Goal: Information Seeking & Learning: Learn about a topic

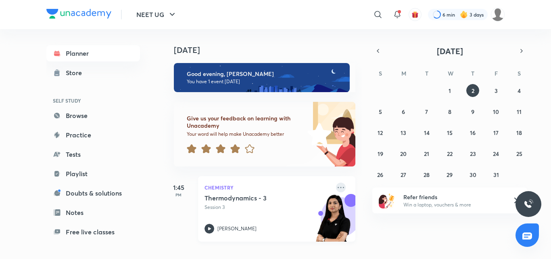
click at [336, 187] on icon at bounding box center [341, 187] width 10 height 10
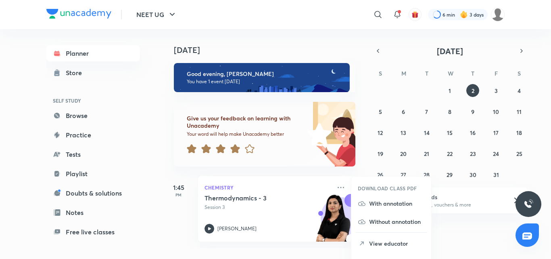
click at [369, 245] on li "View educator" at bounding box center [391, 243] width 80 height 18
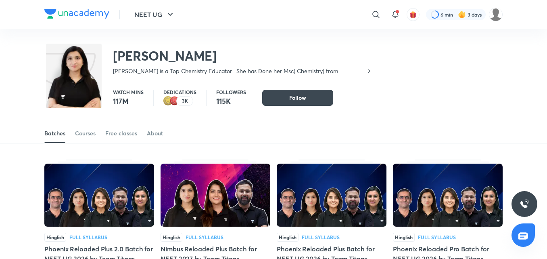
drag, startPoint x: 91, startPoint y: 133, endPoint x: 97, endPoint y: 133, distance: 6.1
click at [92, 133] on div "Courses" at bounding box center [85, 133] width 21 height 8
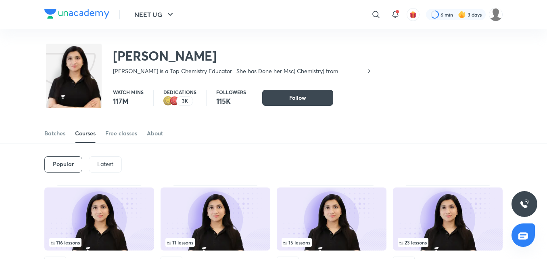
click at [104, 164] on p "Latest" at bounding box center [105, 164] width 16 height 6
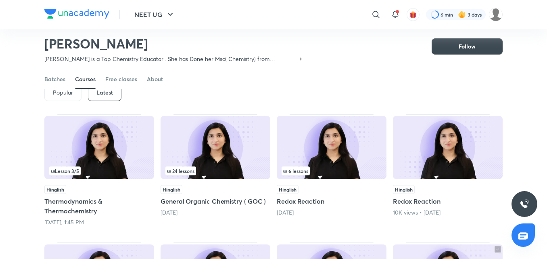
scroll to position [35, 0]
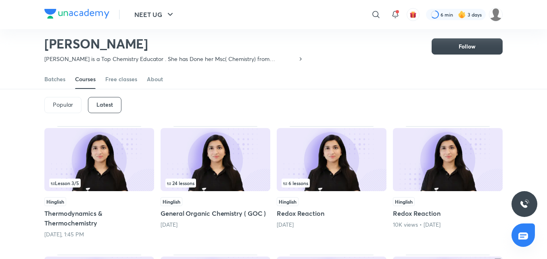
click at [93, 176] on img at bounding box center [99, 159] width 110 height 63
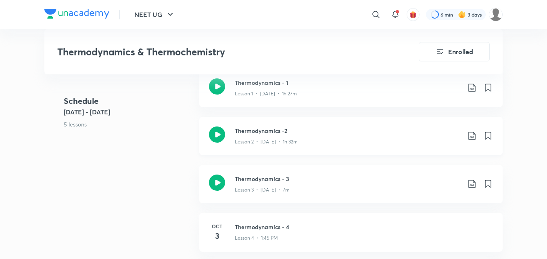
scroll to position [404, 0]
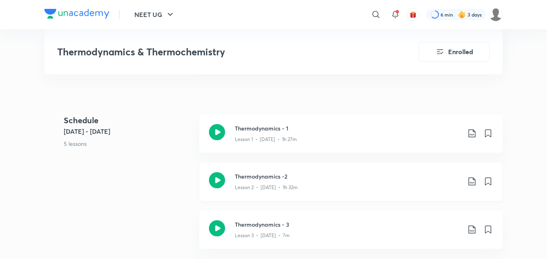
click at [214, 183] on icon at bounding box center [217, 180] width 16 height 16
click at [213, 130] on icon at bounding box center [217, 132] width 16 height 16
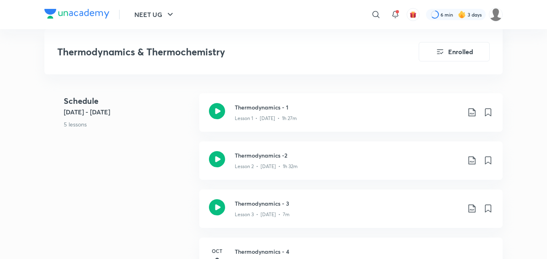
scroll to position [444, 0]
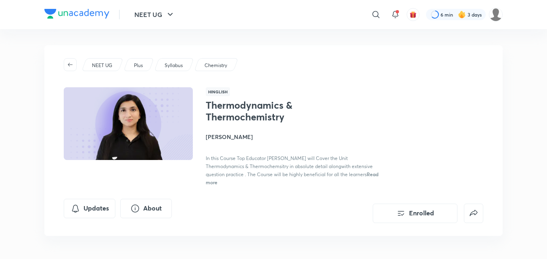
scroll to position [35, 0]
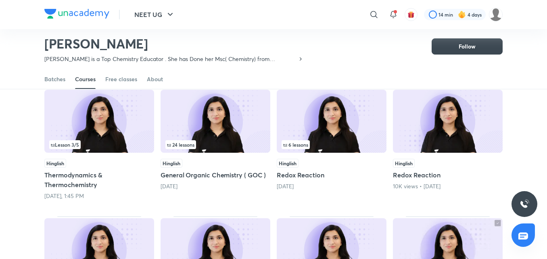
scroll to position [75, 0]
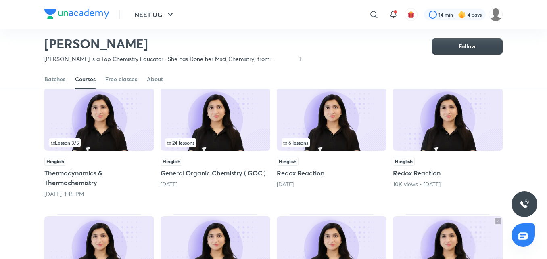
click at [219, 132] on img at bounding box center [216, 119] width 110 height 63
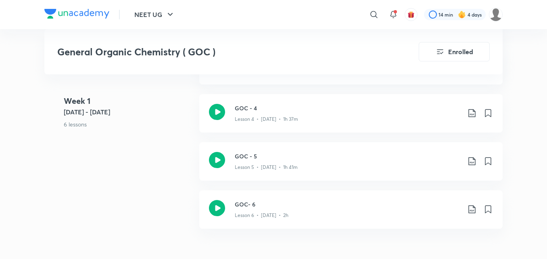
scroll to position [404, 0]
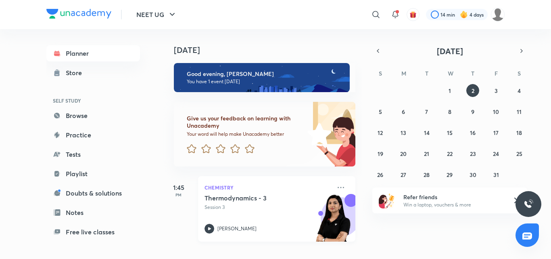
click at [209, 228] on icon at bounding box center [209, 228] width 3 height 3
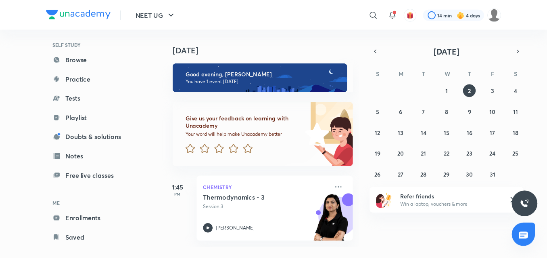
scroll to position [61, 0]
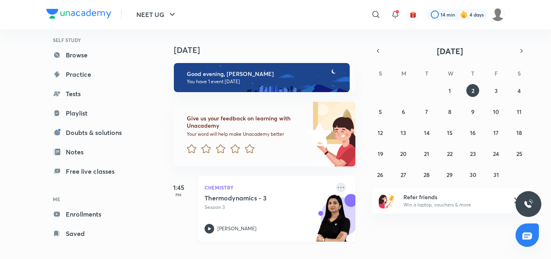
click at [336, 189] on icon at bounding box center [341, 187] width 10 height 10
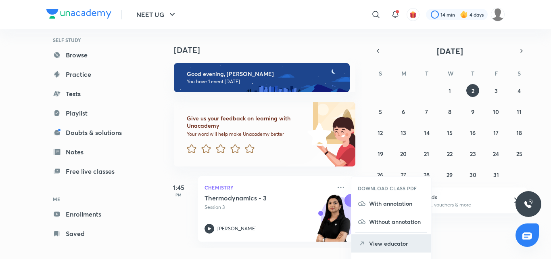
click at [376, 244] on p "View educator" at bounding box center [397, 243] width 56 height 8
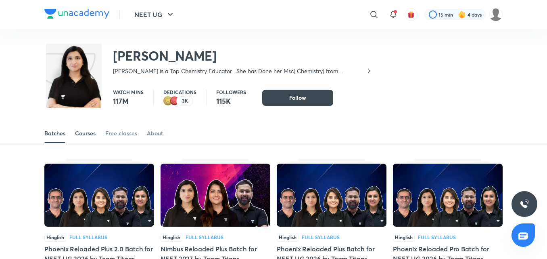
click at [92, 133] on div "Courses" at bounding box center [85, 133] width 21 height 8
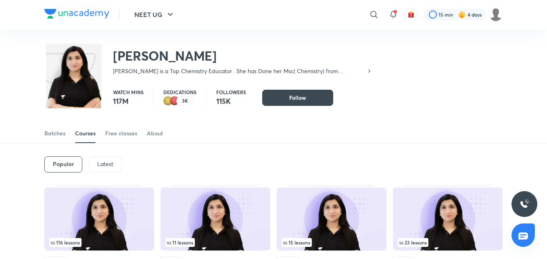
click at [100, 165] on p "Latest" at bounding box center [105, 164] width 16 height 6
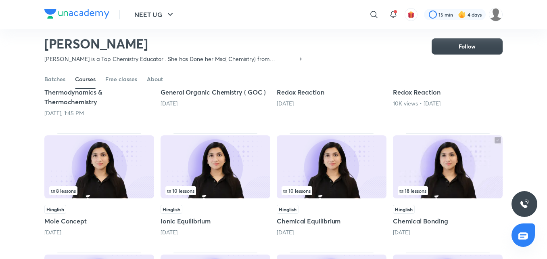
scroll to position [197, 0]
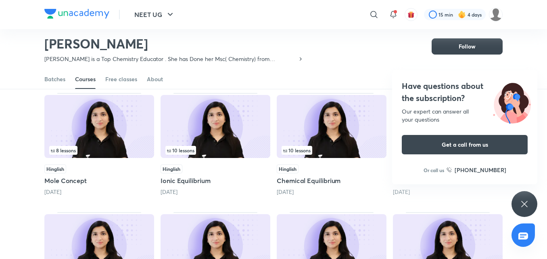
click at [104, 115] on img at bounding box center [99, 126] width 110 height 63
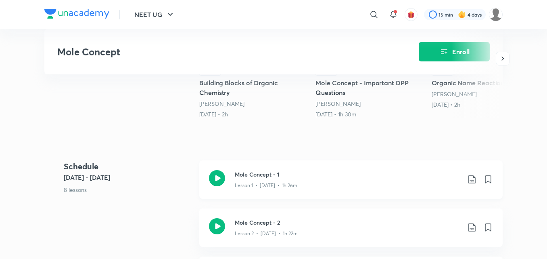
scroll to position [282, 0]
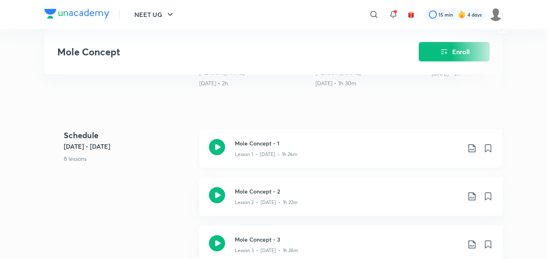
click at [215, 147] on icon at bounding box center [217, 147] width 16 height 16
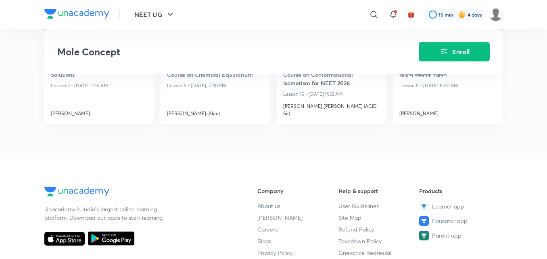
scroll to position [605, 0]
